Goal: Transaction & Acquisition: Purchase product/service

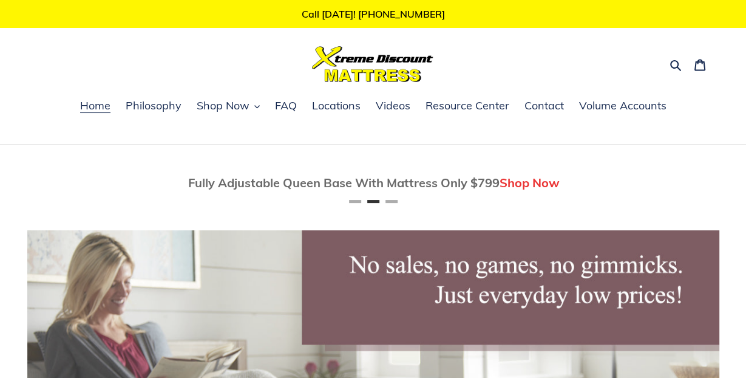
scroll to position [0, 691]
click at [227, 104] on span "Shop Now" at bounding box center [223, 105] width 53 height 15
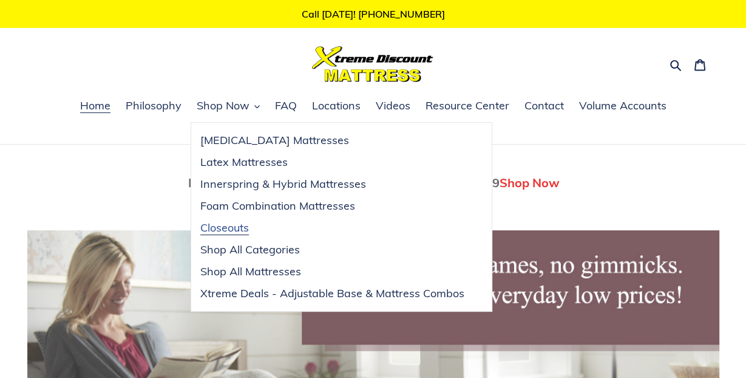
click at [224, 227] on span "Closeouts" at bounding box center [224, 227] width 49 height 15
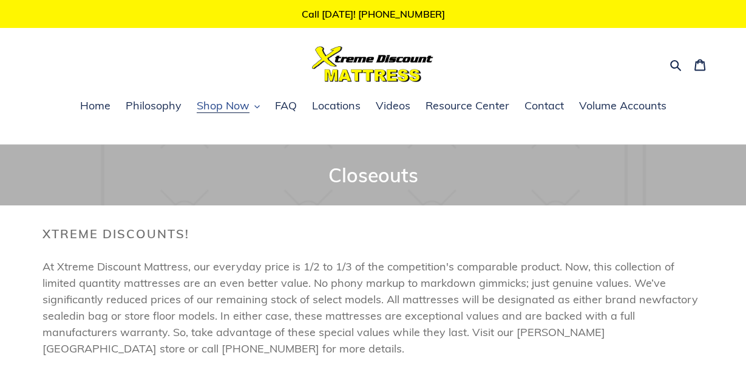
click at [222, 101] on span "Shop Now" at bounding box center [223, 105] width 53 height 15
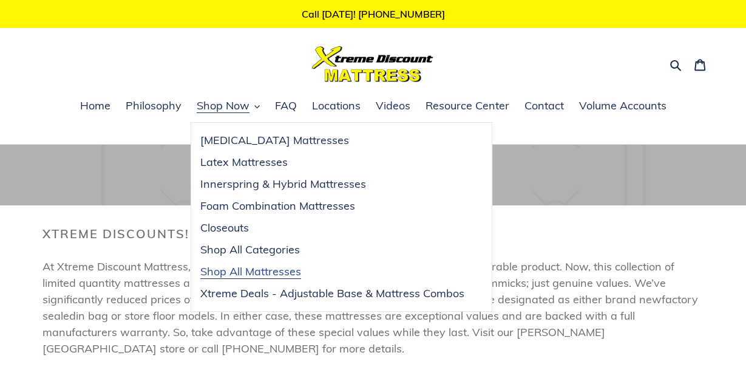
click at [282, 270] on span "Shop All Mattresses" at bounding box center [250, 271] width 101 height 15
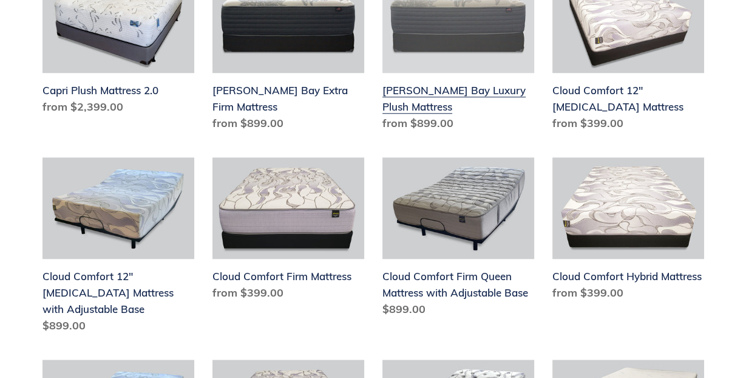
scroll to position [893, 0]
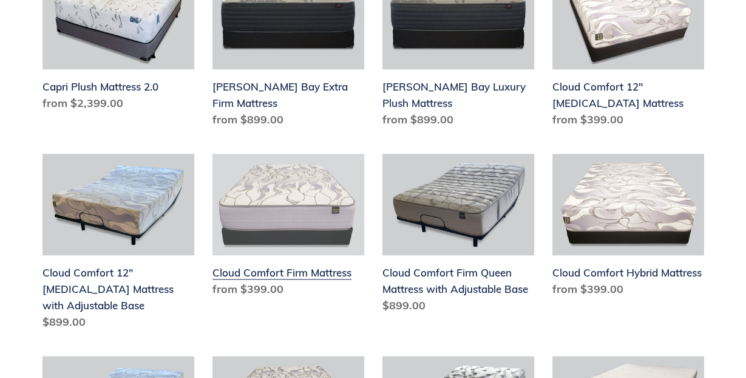
click at [293, 198] on link "Cloud Comfort Firm Mattress" at bounding box center [288, 228] width 152 height 148
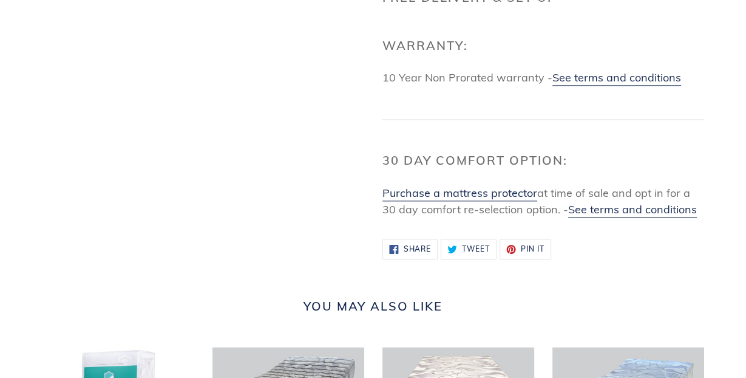
scroll to position [1131, 0]
